Goal: Task Accomplishment & Management: Manage account settings

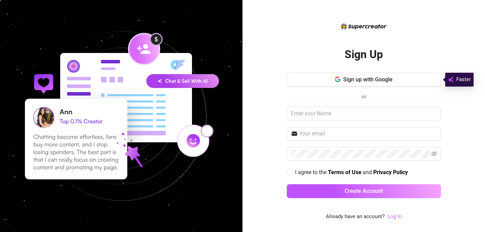
click at [395, 214] on link "Log In" at bounding box center [394, 216] width 14 height 6
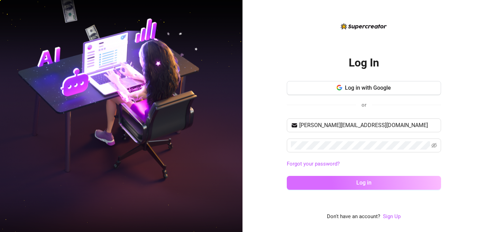
click at [384, 182] on button "Log in" at bounding box center [364, 183] width 154 height 14
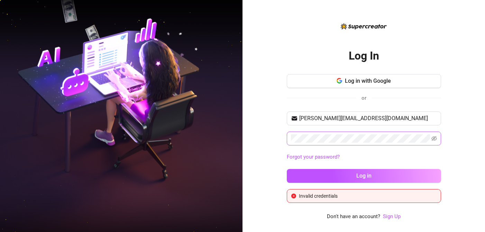
click at [437, 135] on span at bounding box center [364, 138] width 154 height 14
click at [434, 140] on icon "eye-invisible" at bounding box center [434, 138] width 6 height 5
click at [365, 118] on input "[PERSON_NAME][EMAIL_ADDRESS][DOMAIN_NAME]" at bounding box center [368, 118] width 138 height 8
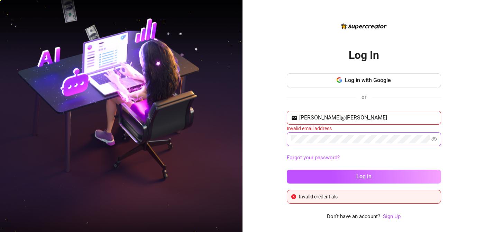
click at [261, 120] on div "Log In Log in with Google or [PERSON_NAME]@[PERSON_NAME] Invalid email address …" at bounding box center [364, 116] width 243 height 232
click at [340, 118] on input "[PERSON_NAME]@[PERSON_NAME]" at bounding box center [368, 117] width 138 height 8
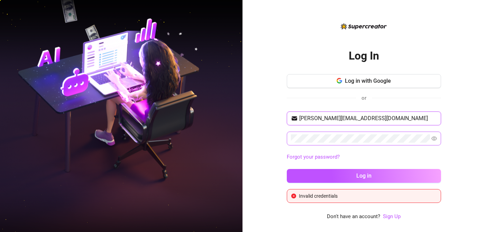
type input "[PERSON_NAME][EMAIL_ADDRESS][DOMAIN_NAME]"
click at [287, 169] on button "Log in" at bounding box center [364, 176] width 154 height 14
click at [356, 26] on img at bounding box center [364, 26] width 46 height 6
click at [136, 77] on img at bounding box center [121, 116] width 243 height 304
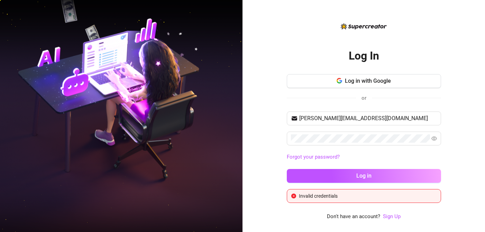
click at [369, 54] on h2 "Log In" at bounding box center [364, 56] width 30 height 14
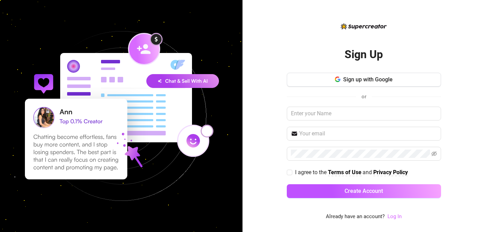
click at [397, 216] on link "Log In" at bounding box center [394, 216] width 14 height 6
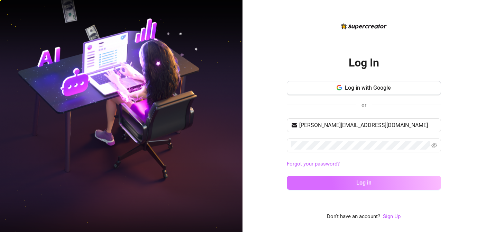
click at [321, 185] on button "Log in" at bounding box center [364, 183] width 154 height 14
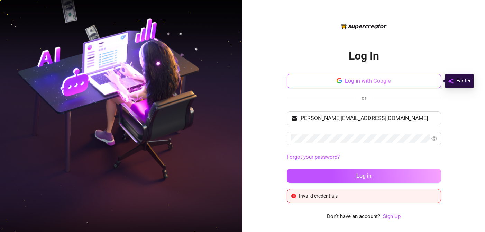
click at [377, 77] on button "Log in with Google" at bounding box center [364, 81] width 154 height 14
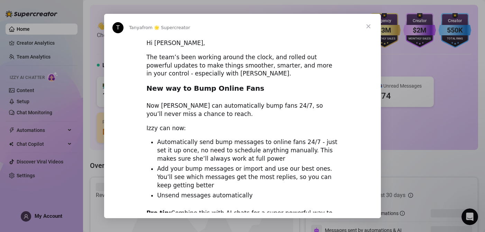
click at [367, 28] on span "Close" at bounding box center [368, 26] width 25 height 25
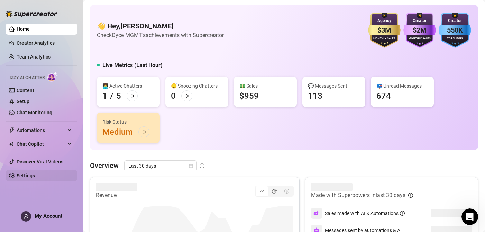
click at [26, 178] on link "Settings" at bounding box center [26, 176] width 18 height 6
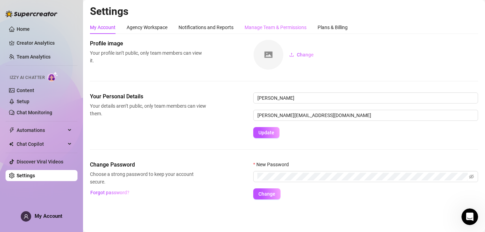
click at [282, 22] on div "Manage Team & Permissions" at bounding box center [276, 27] width 62 height 13
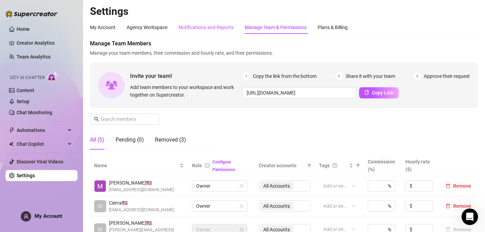
click at [191, 29] on div "Notifications and Reports" at bounding box center [206, 28] width 55 height 8
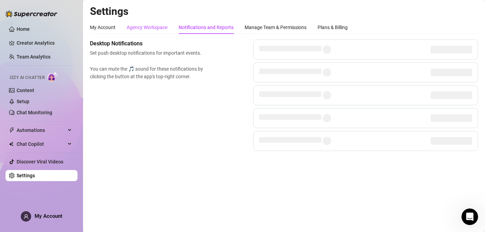
click at [154, 27] on div "Agency Workspace" at bounding box center [147, 28] width 41 height 8
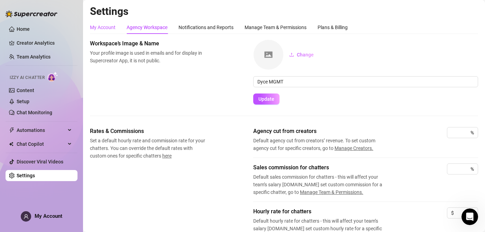
click at [106, 29] on div "My Account" at bounding box center [103, 28] width 26 height 8
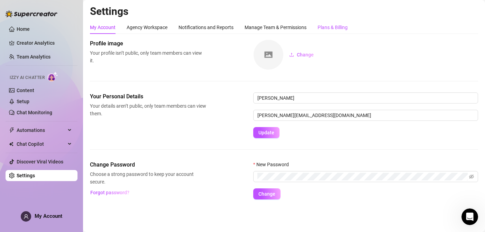
click at [328, 26] on div "Plans & Billing" at bounding box center [333, 28] width 30 height 8
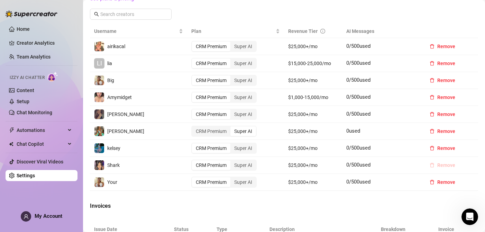
scroll to position [255, 0]
click at [443, 181] on span "Remove" at bounding box center [446, 182] width 18 height 6
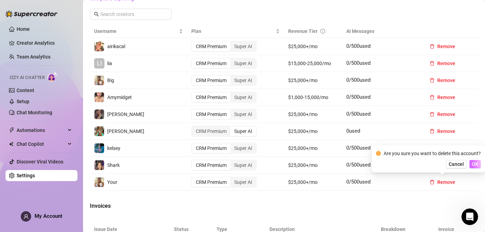
click at [475, 164] on span "OK" at bounding box center [475, 164] width 7 height 6
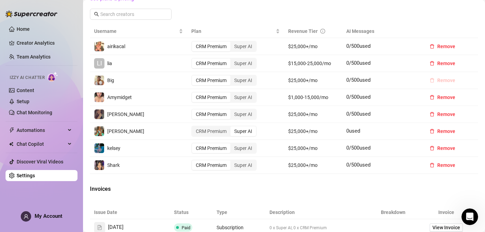
click at [445, 81] on span "Remove" at bounding box center [446, 80] width 18 height 6
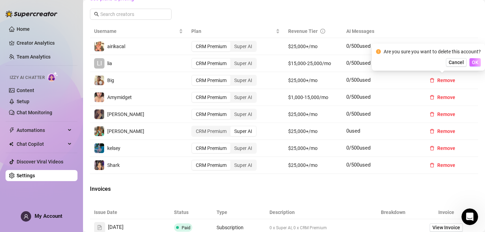
click at [473, 63] on span "OK" at bounding box center [475, 63] width 7 height 6
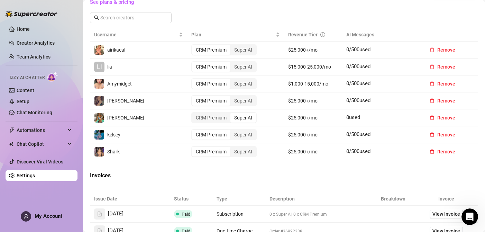
scroll to position [146, 0]
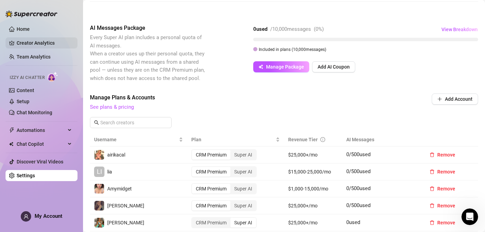
click at [41, 46] on link "Creator Analytics" at bounding box center [44, 42] width 55 height 11
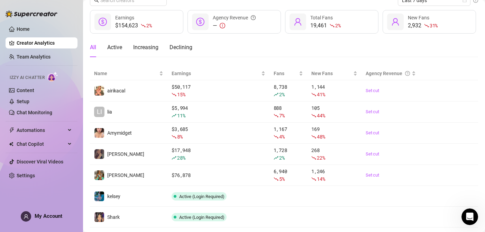
scroll to position [31, 0]
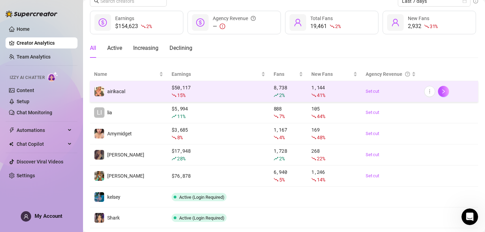
click at [184, 97] on span "15 %" at bounding box center [181, 95] width 8 height 7
